Goal: Task Accomplishment & Management: Manage account settings

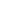
select select "finished"
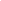
select select "finished"
